Goal: Task Accomplishment & Management: Manage account settings

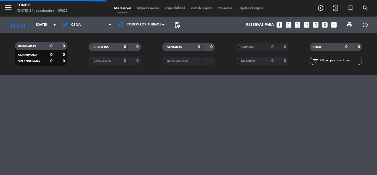
scroll to position [238, 0]
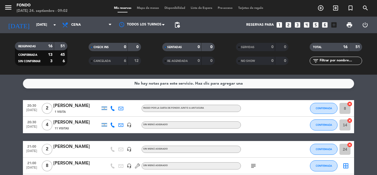
click at [368, 97] on div "No hay notas para este servicio. Haz clic para agregar una 20:30 [DATE] 2 [PERS…" at bounding box center [188, 125] width 377 height 100
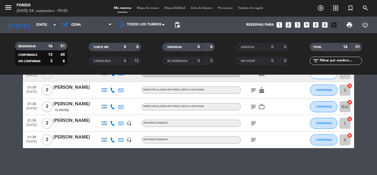
scroll to position [233, 0]
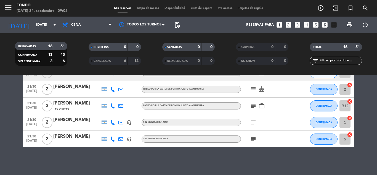
click at [366, 107] on bookings-row "20:30 [DATE] 2 [PERSON_NAME] 1 Visita PASEO POR LA CARTA DE FONDO junto a ANTUC…" at bounding box center [188, 7] width 377 height 280
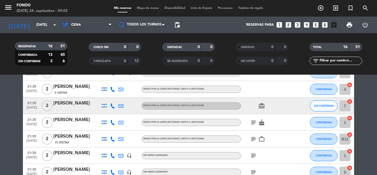
scroll to position [189, 0]
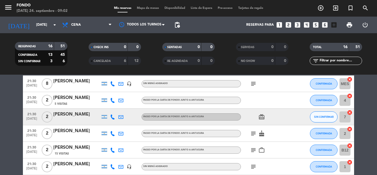
click at [112, 116] on icon at bounding box center [112, 116] width 5 height 5
click at [109, 108] on span "Copiar" at bounding box center [109, 108] width 12 height 6
click at [366, 89] on bookings-row "20:30 [DATE] 2 [PERSON_NAME] 1 Visita PASEO POR LA CARTA DE FONDO junto a ANTUC…" at bounding box center [188, 51] width 377 height 280
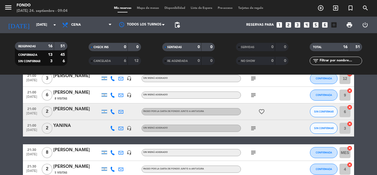
scroll to position [112, 0]
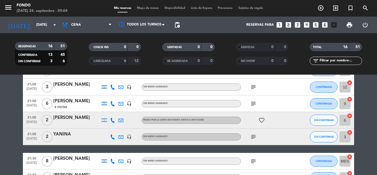
click at [113, 119] on icon at bounding box center [112, 120] width 5 height 5
click at [110, 111] on span "Copiar" at bounding box center [109, 111] width 12 height 6
click at [371, 100] on bookings-row "20:30 [DATE] 2 [PERSON_NAME] 1 Visita PASEO POR LA CARTA DE FONDO junto a ANTUC…" at bounding box center [188, 128] width 377 height 280
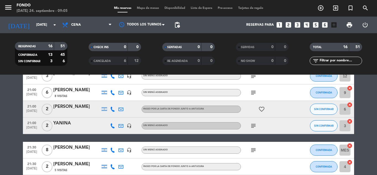
scroll to position [145, 0]
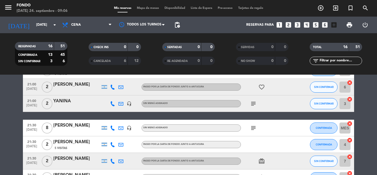
click at [315, 25] on icon "looks_5" at bounding box center [315, 24] width 7 height 7
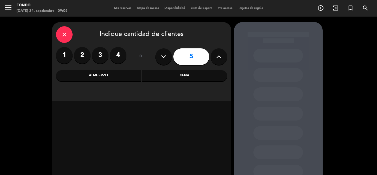
click at [182, 74] on div "Cena" at bounding box center [184, 75] width 85 height 11
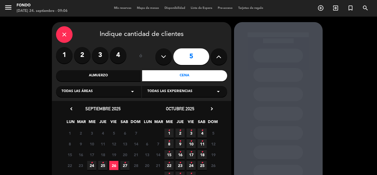
click at [191, 129] on icon "•" at bounding box center [191, 130] width 2 height 9
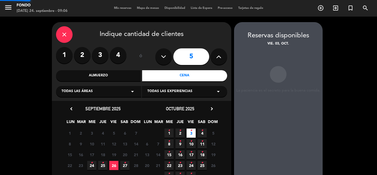
scroll to position [22, 0]
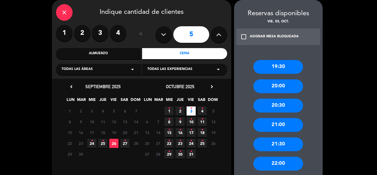
click at [281, 107] on div "20:30" at bounding box center [278, 106] width 50 height 14
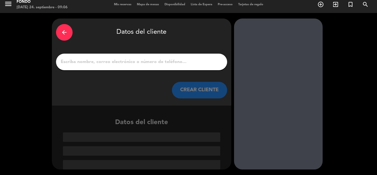
scroll to position [4, 0]
click at [170, 67] on div at bounding box center [141, 62] width 171 height 17
click at [170, 64] on input "Página Completa" at bounding box center [141, 62] width 163 height 8
click at [170, 64] on input "J" at bounding box center [141, 62] width 163 height 8
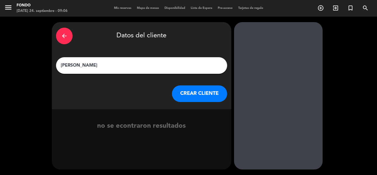
type input "[PERSON_NAME]"
click at [201, 94] on button "CREAR CLIENTE" at bounding box center [199, 93] width 55 height 17
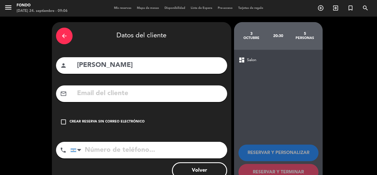
click at [146, 89] on input "text" at bounding box center [149, 93] width 147 height 11
paste input "[EMAIL_ADDRESS][DOMAIN_NAME]"
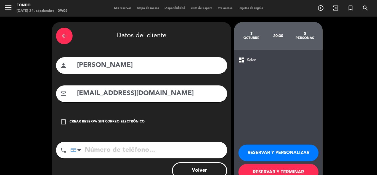
type input "[EMAIL_ADDRESS][DOMAIN_NAME]"
click at [137, 150] on input "tel" at bounding box center [148, 150] width 157 height 17
paste input "[PHONE_NUMBER]"
type input "[PHONE_NUMBER]"
click at [262, 170] on button "RESERVAR Y TERMINAR" at bounding box center [278, 172] width 80 height 17
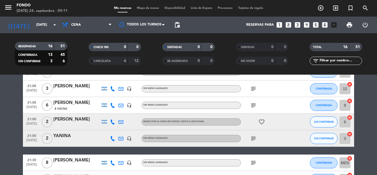
scroll to position [110, 0]
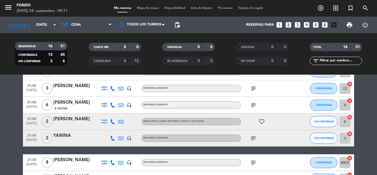
click at [122, 121] on icon at bounding box center [120, 121] width 5 height 5
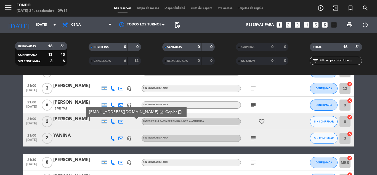
click at [165, 112] on span "Copiar" at bounding box center [171, 112] width 12 height 6
click at [35, 23] on input "[DATE]" at bounding box center [56, 24] width 47 height 9
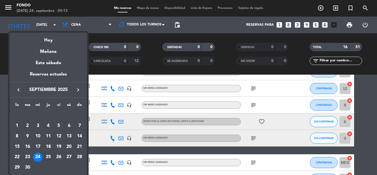
click at [50, 155] on div "25" at bounding box center [48, 156] width 9 height 9
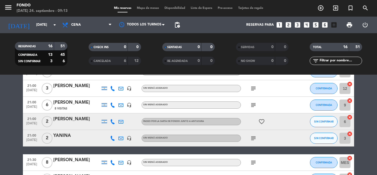
type input "[DEMOGRAPHIC_DATA][DATE]"
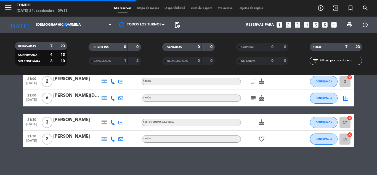
scroll to position [84, 0]
click at [368, 110] on bookings-row "20:30 [DATE] 4 [PERSON_NAME] 3 Visitas SALÓN card_giftcard SIN CONFIRMAR 5 canc…" at bounding box center [188, 81] width 377 height 131
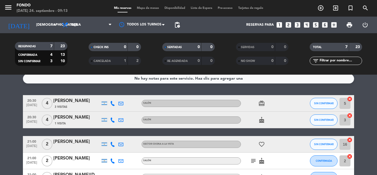
scroll to position [0, 0]
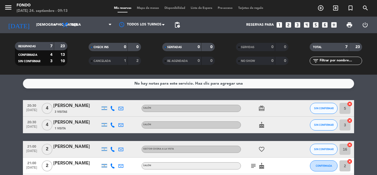
click at [151, 7] on span "Mapa de mesas" at bounding box center [148, 8] width 28 height 3
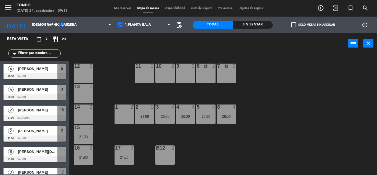
click at [228, 74] on div "7 lock 2" at bounding box center [226, 72] width 19 height 19
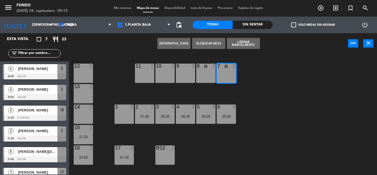
click at [211, 77] on div "8 lock 2" at bounding box center [205, 72] width 19 height 19
click at [243, 45] on button "Liberar Manualmente" at bounding box center [243, 43] width 33 height 11
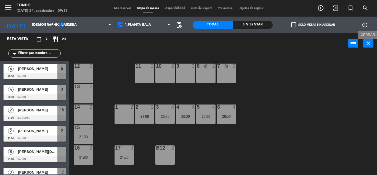
click at [371, 45] on icon "close" at bounding box center [368, 43] width 7 height 7
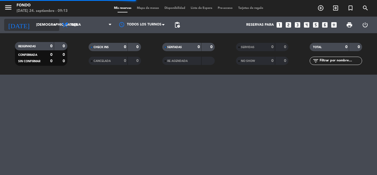
click at [33, 27] on input "[DEMOGRAPHIC_DATA][DATE]" at bounding box center [56, 24] width 47 height 9
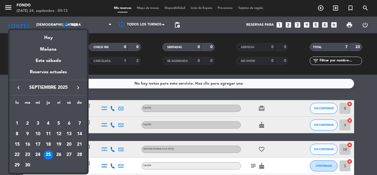
click at [59, 153] on div "26" at bounding box center [58, 154] width 9 height 9
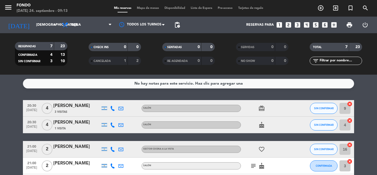
type input "[DATE]"
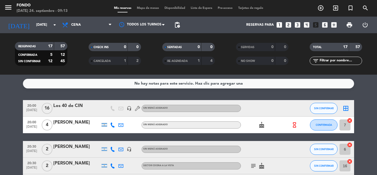
click at [295, 124] on icon "hourglass_empty" at bounding box center [294, 125] width 6 height 6
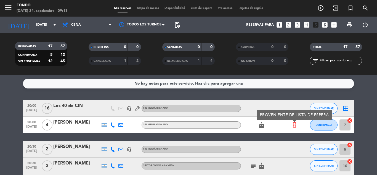
click at [262, 126] on icon "cake" at bounding box center [261, 124] width 7 height 7
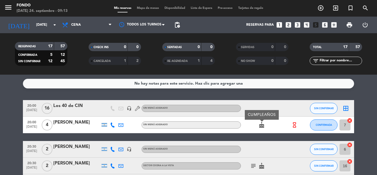
click at [172, 8] on span "Disponibilidad" at bounding box center [175, 8] width 26 height 3
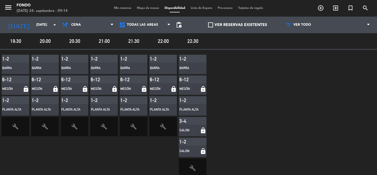
click at [113, 7] on span "Mis reservas" at bounding box center [122, 8] width 23 height 3
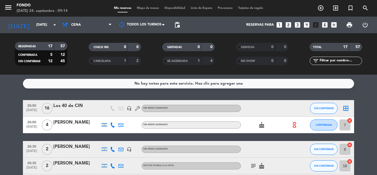
click at [365, 99] on div "No hay notas para este servicio. Haz clic para agregar una 20:00 [DATE] Los 40 …" at bounding box center [188, 125] width 377 height 100
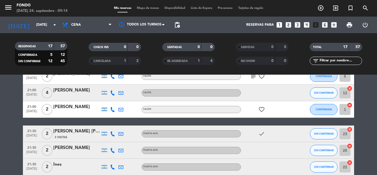
scroll to position [258, 0]
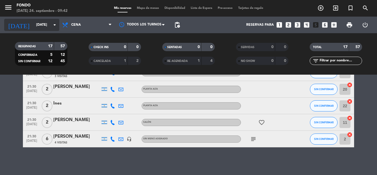
click at [45, 27] on input "[DATE]" at bounding box center [56, 24] width 47 height 9
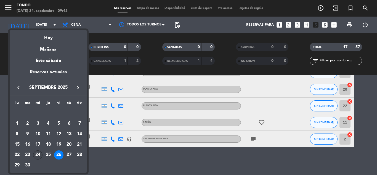
click at [40, 152] on div "24" at bounding box center [37, 154] width 9 height 9
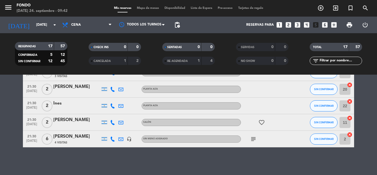
type input "[DATE]"
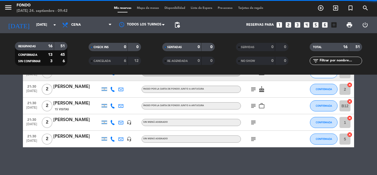
scroll to position [233, 0]
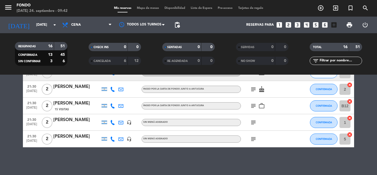
click at [364, 113] on bookings-row "20:30 [DATE] 2 [PERSON_NAME] 1 Visita PASEO POR LA CARTA DE FONDO junto a ANTUC…" at bounding box center [188, 7] width 377 height 280
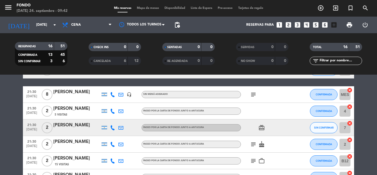
scroll to position [178, 0]
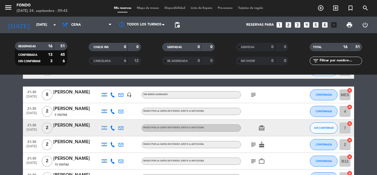
click at [92, 127] on div "[PERSON_NAME]" at bounding box center [76, 125] width 47 height 7
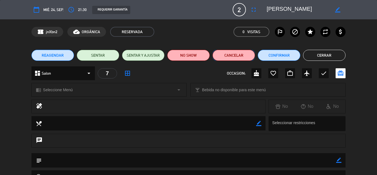
click at [241, 52] on button "Cancelar" at bounding box center [234, 55] width 43 height 11
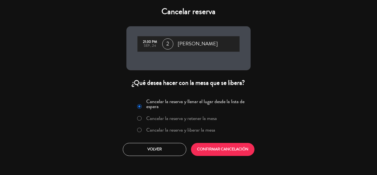
click at [201, 130] on label "Cancelar la reserva y liberar la mesa" at bounding box center [180, 129] width 69 height 5
click at [206, 143] on button "CONFIRMAR CANCELACIÓN" at bounding box center [222, 149] width 63 height 13
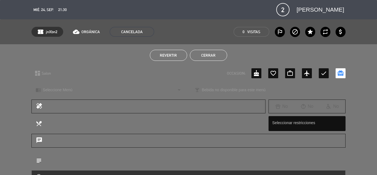
click at [213, 51] on button "Cerrar" at bounding box center [208, 55] width 37 height 11
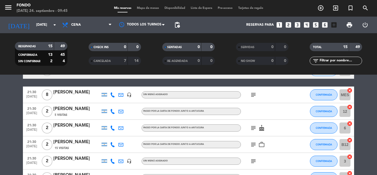
click at [367, 113] on bookings-row "20:30 [DATE] 2 [PERSON_NAME] 1 Visita PASEO POR LA CARTA DE FONDO junto a ANTUC…" at bounding box center [188, 54] width 377 height 264
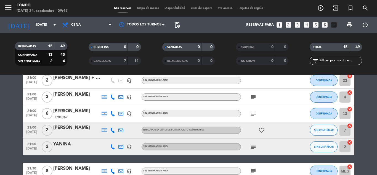
scroll to position [101, 0]
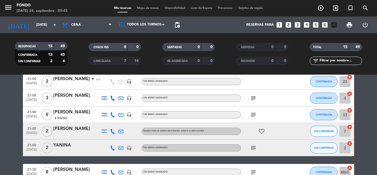
click at [77, 135] on div at bounding box center [76, 134] width 47 height 4
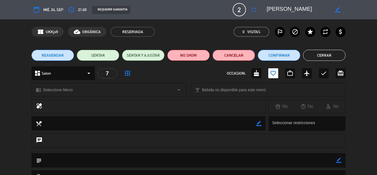
click at [234, 55] on button "Cancelar" at bounding box center [234, 55] width 43 height 11
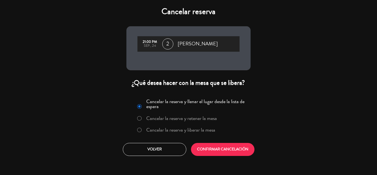
click at [201, 131] on label "Cancelar la reserva y liberar la mesa" at bounding box center [180, 129] width 69 height 5
click at [227, 148] on button "CONFIRMAR CANCELACIÓN" at bounding box center [222, 149] width 63 height 13
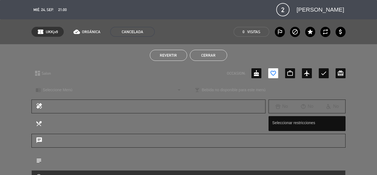
click at [207, 54] on button "Cerrar" at bounding box center [208, 55] width 37 height 11
